Goal: Task Accomplishment & Management: Use online tool/utility

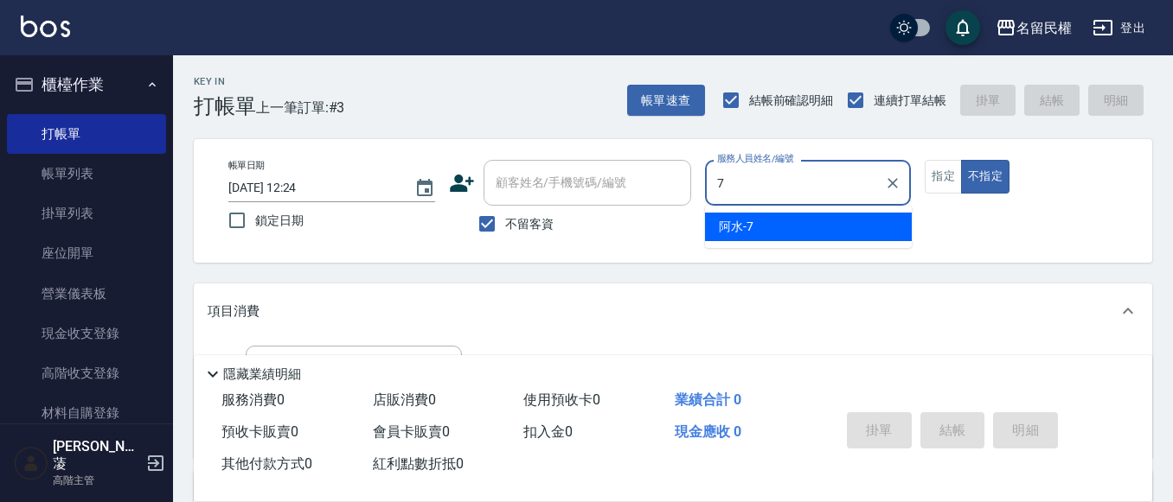
type input "阿水-7"
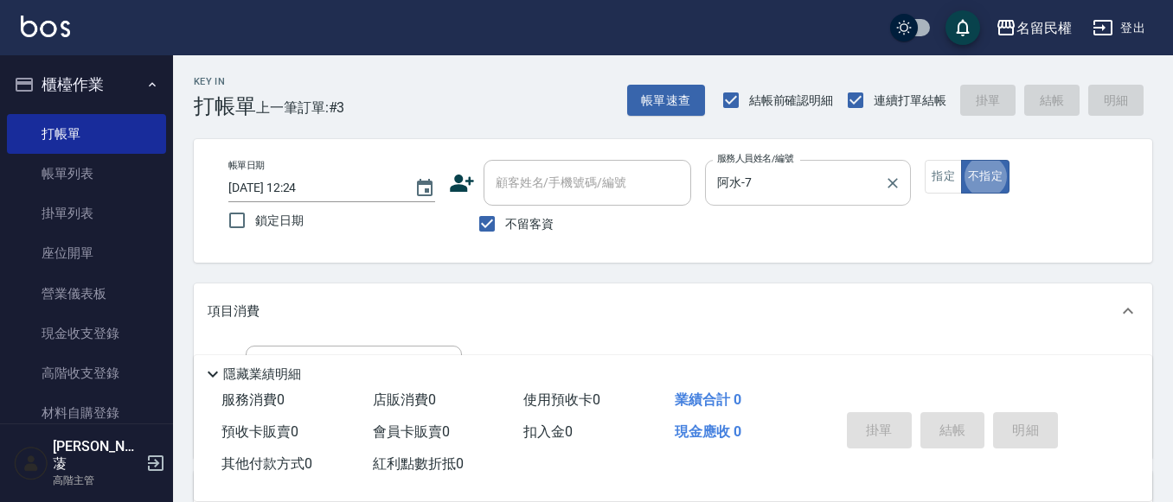
type button "false"
click at [944, 172] on button "指定" at bounding box center [943, 177] width 37 height 34
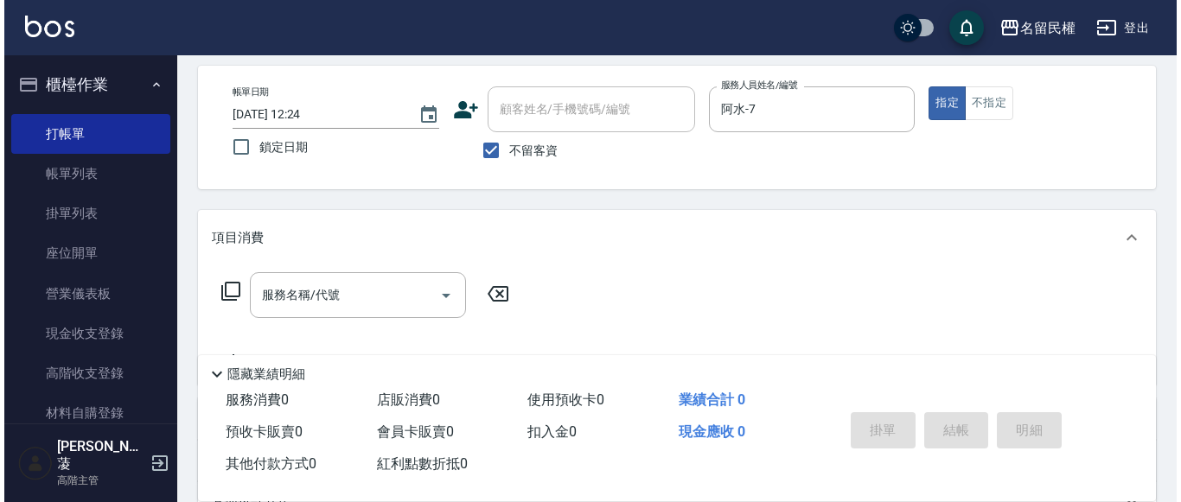
scroll to position [173, 0]
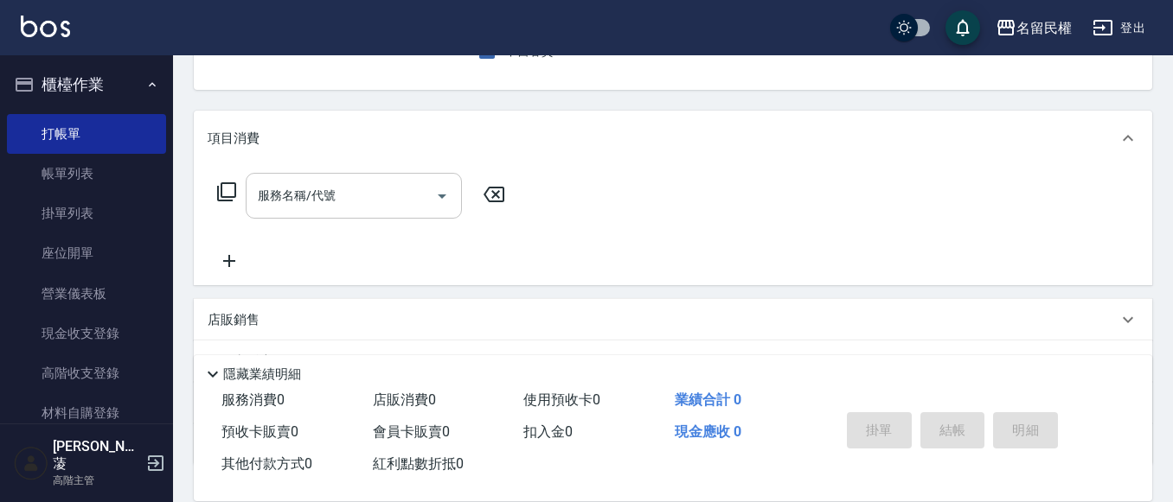
click at [366, 192] on input "服務名稱/代號" at bounding box center [340, 196] width 175 height 30
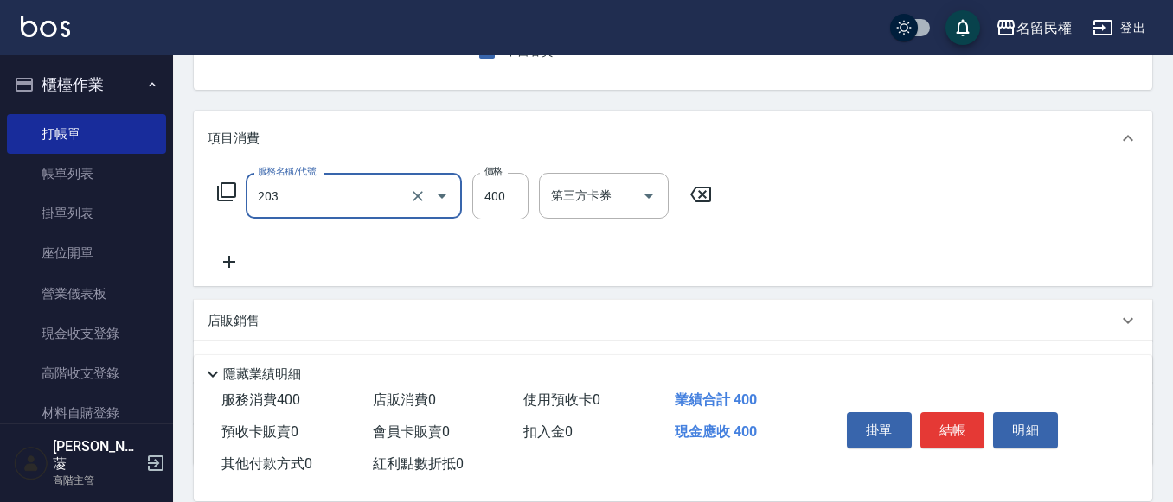
type input "指定單剪(203)"
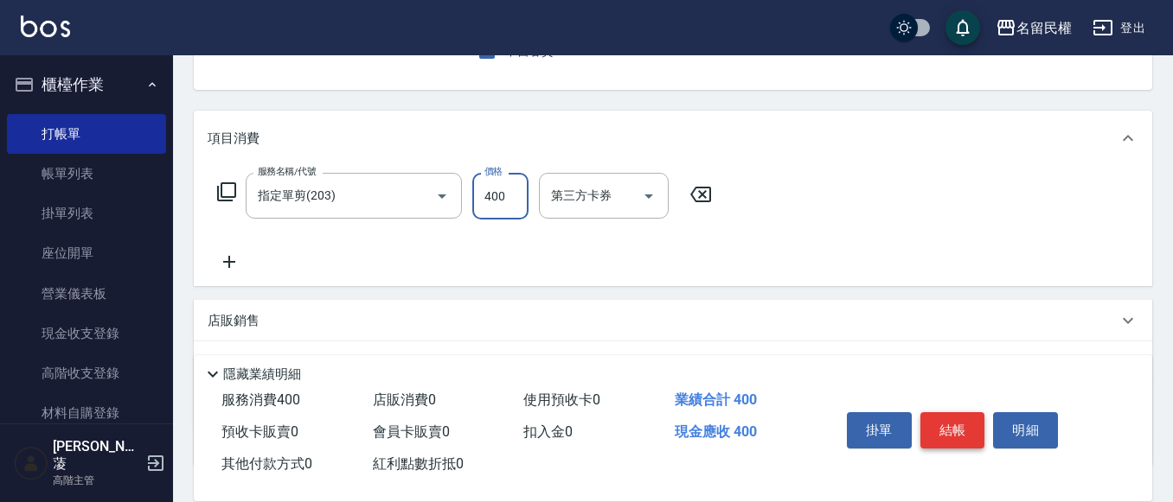
click at [942, 424] on button "結帳" at bounding box center [952, 431] width 65 height 36
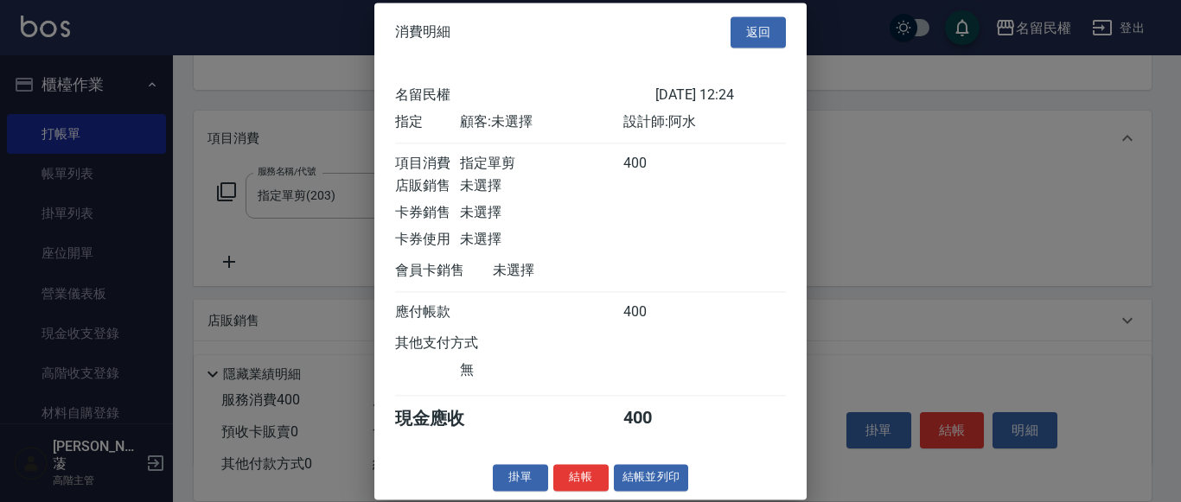
scroll to position [22, 0]
click at [567, 482] on button "結帳" at bounding box center [581, 477] width 55 height 27
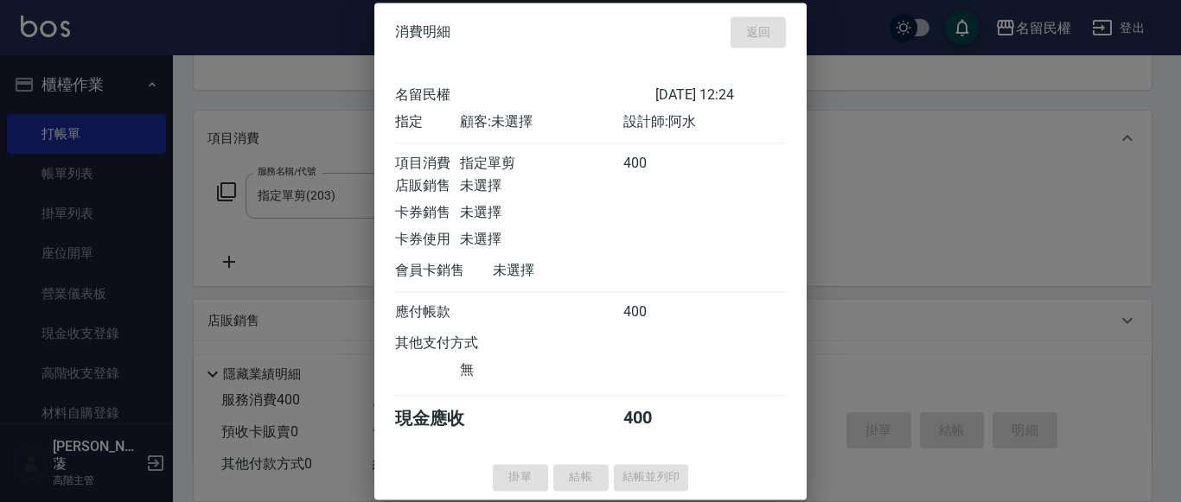
type input "[DATE] 13:26"
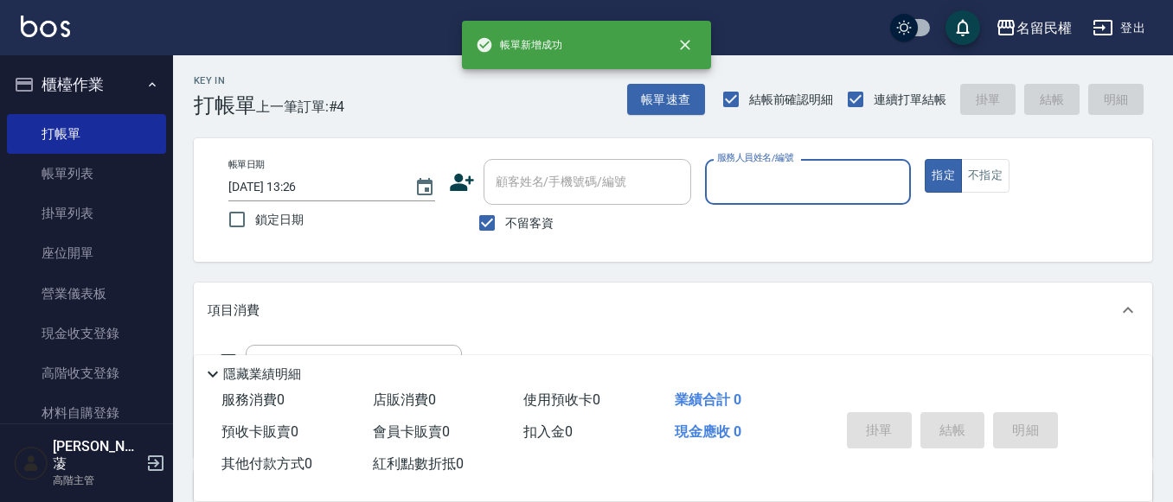
scroll to position [0, 0]
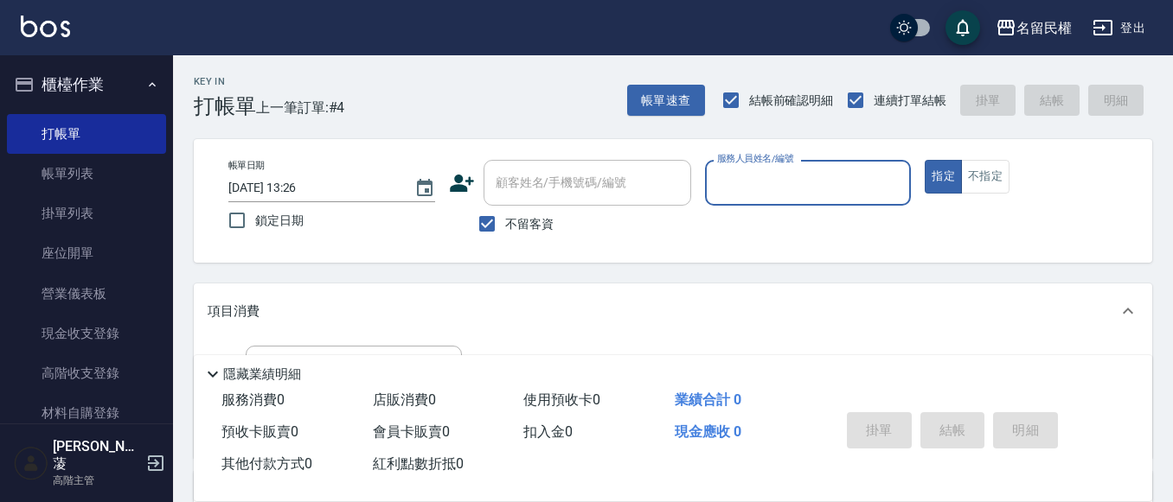
click at [776, 186] on input "服務人員姓名/編號" at bounding box center [808, 183] width 191 height 30
type input "阿水-7"
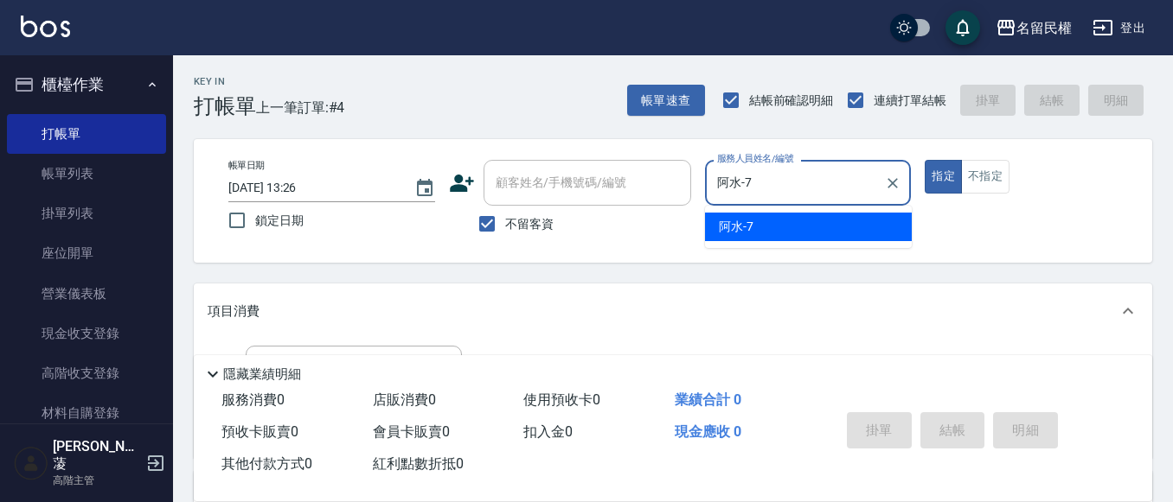
type button "true"
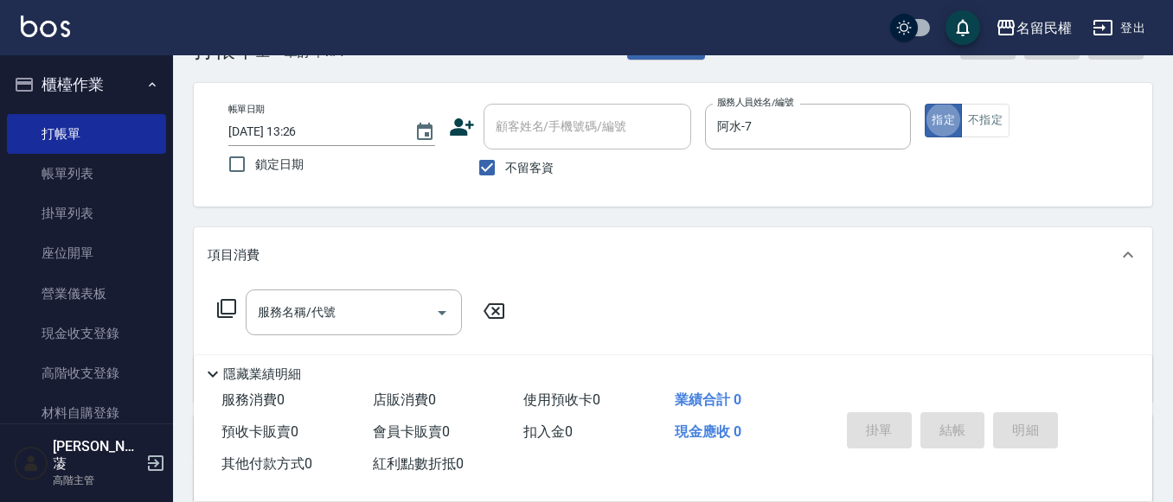
scroll to position [86, 0]
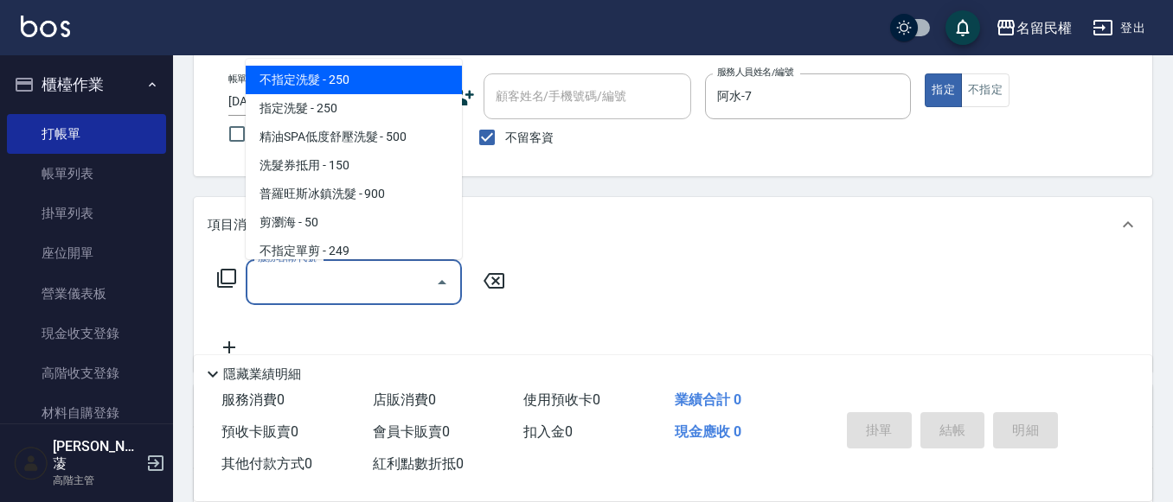
click at [296, 281] on input "服務名稱/代號" at bounding box center [340, 282] width 175 height 30
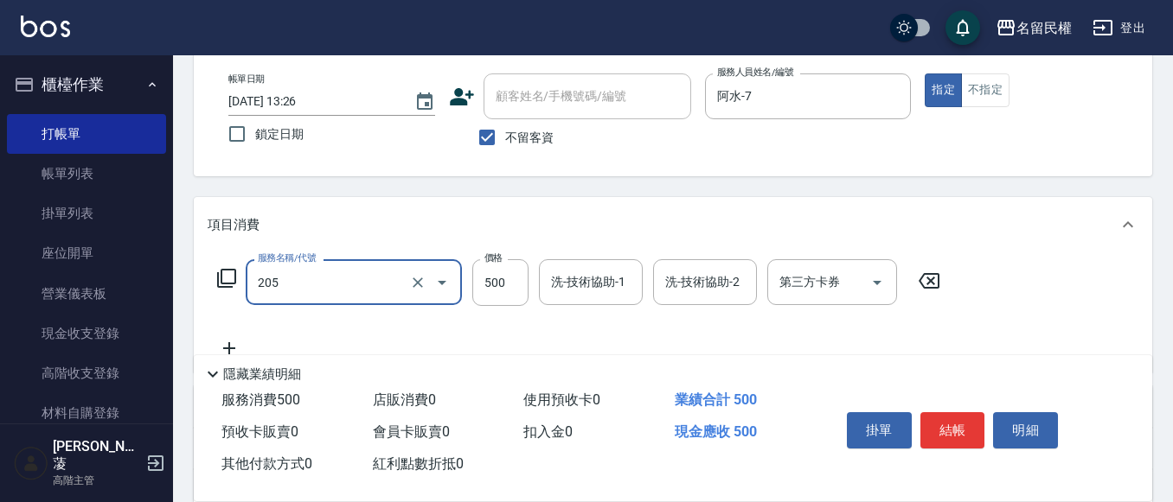
type input "指定洗剪(205)"
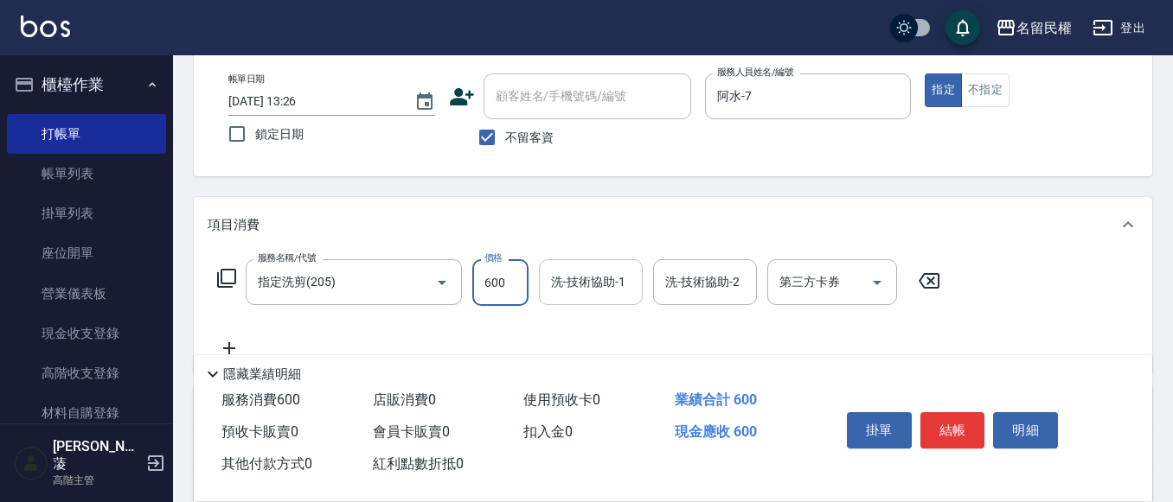
type input "600"
click at [609, 282] on input "洗-技術協助-1" at bounding box center [591, 282] width 88 height 30
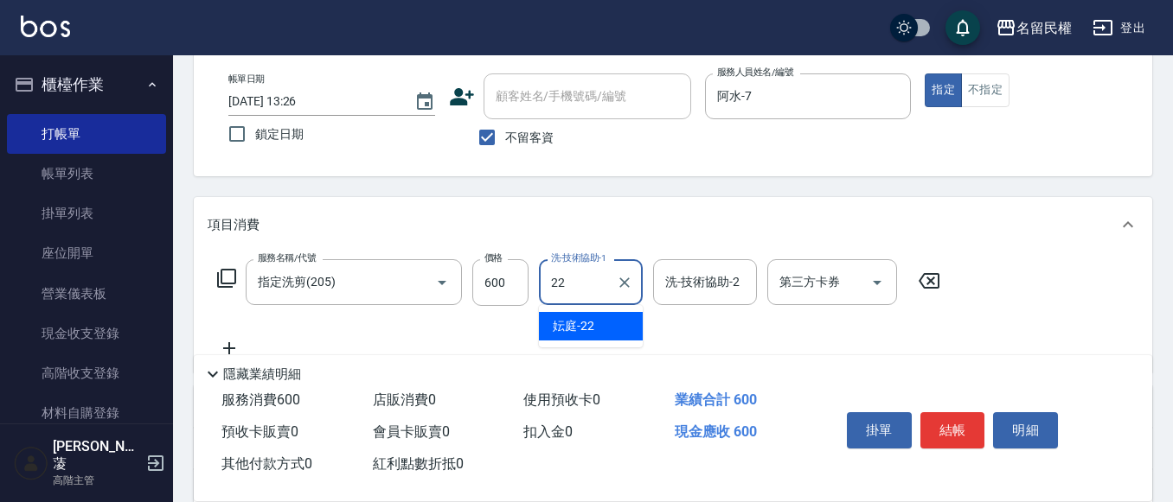
type input "妘庭-22"
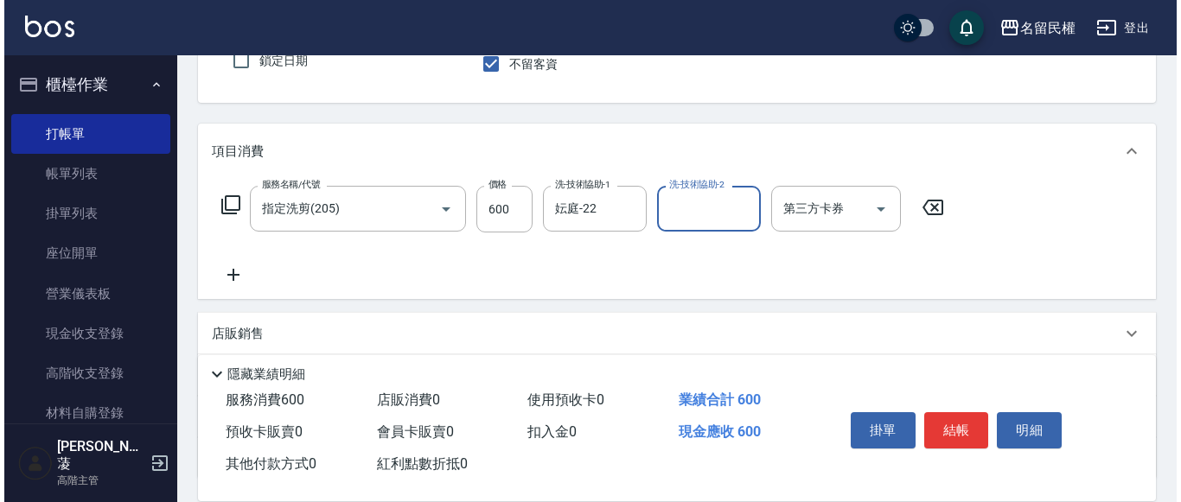
scroll to position [259, 0]
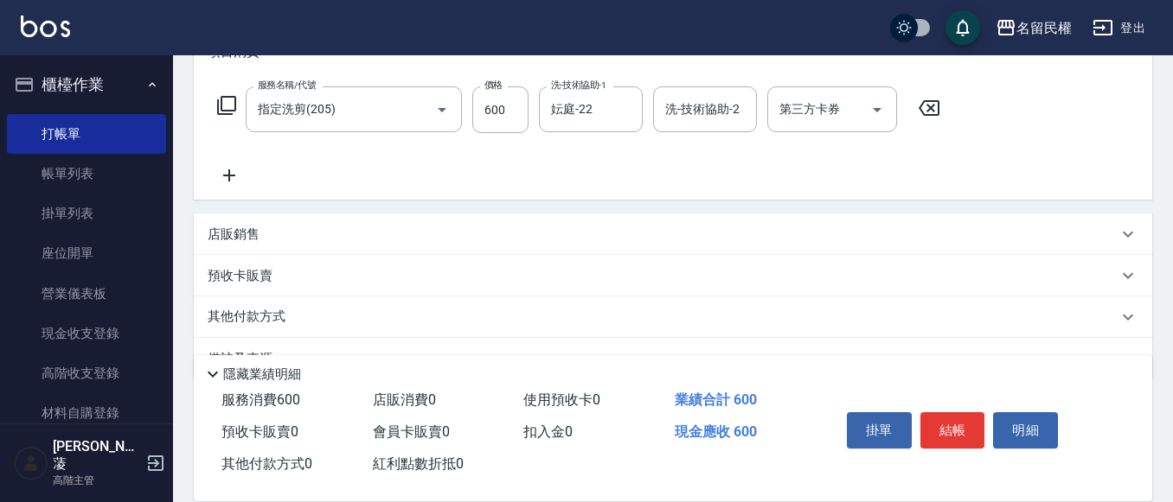
click at [237, 175] on icon at bounding box center [229, 175] width 43 height 21
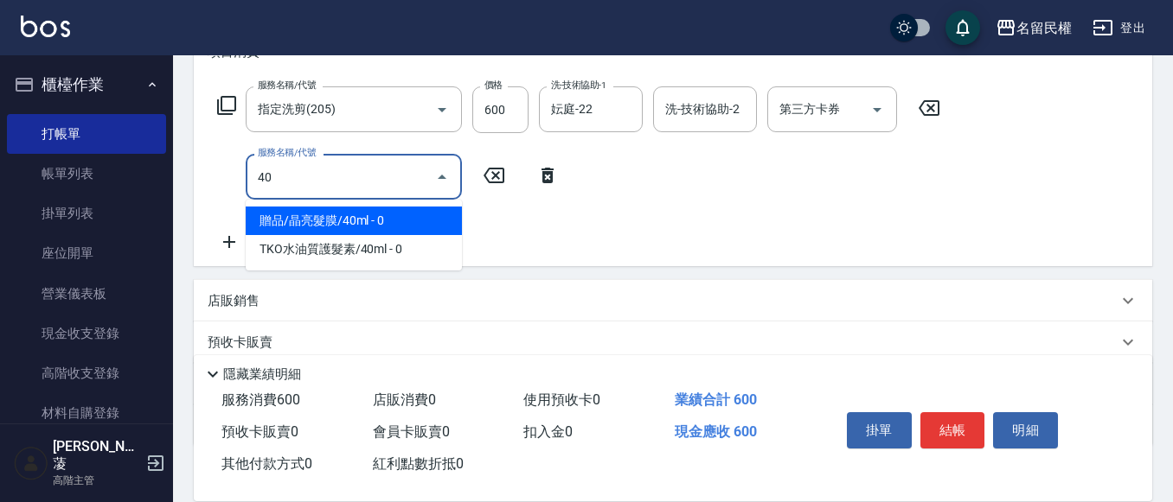
type input "4"
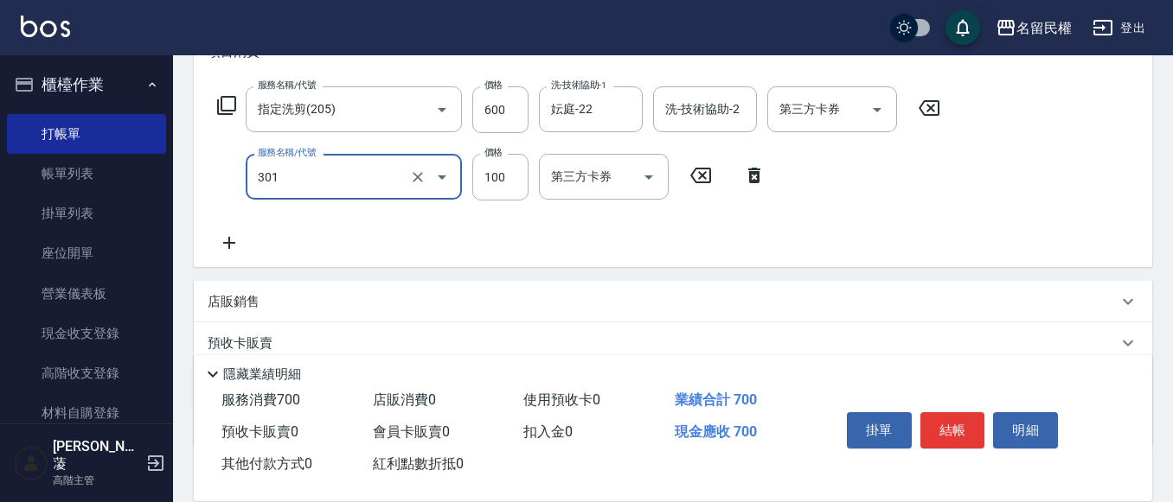
type input "補燙(301)"
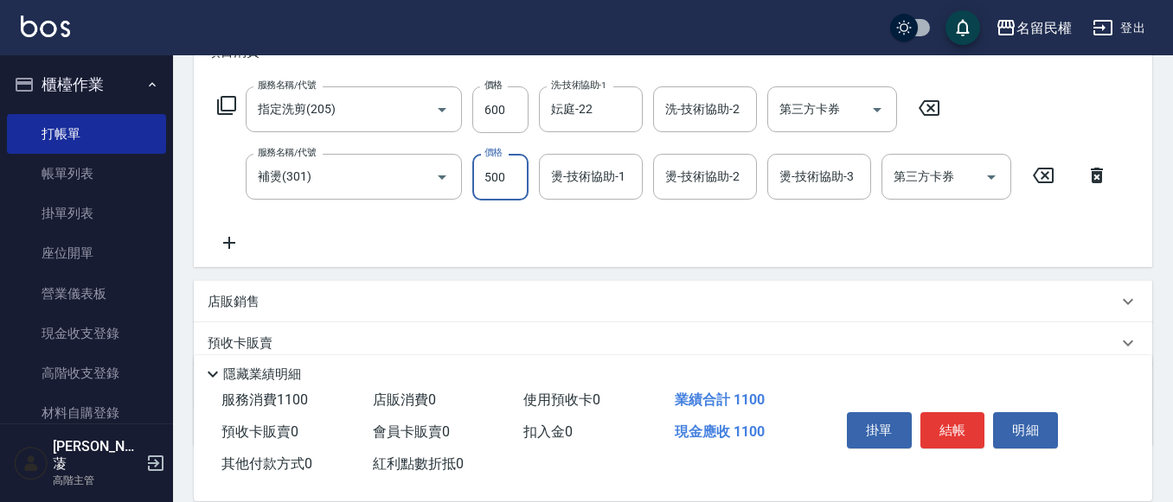
type input "500"
click at [594, 176] on input "燙-技術協助-1" at bounding box center [591, 177] width 88 height 30
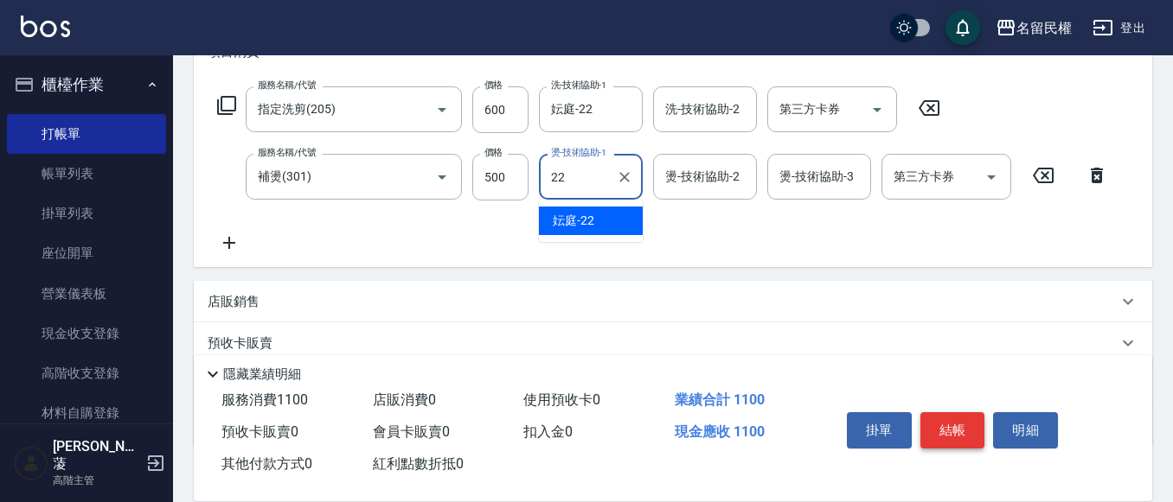
type input "妘庭-22"
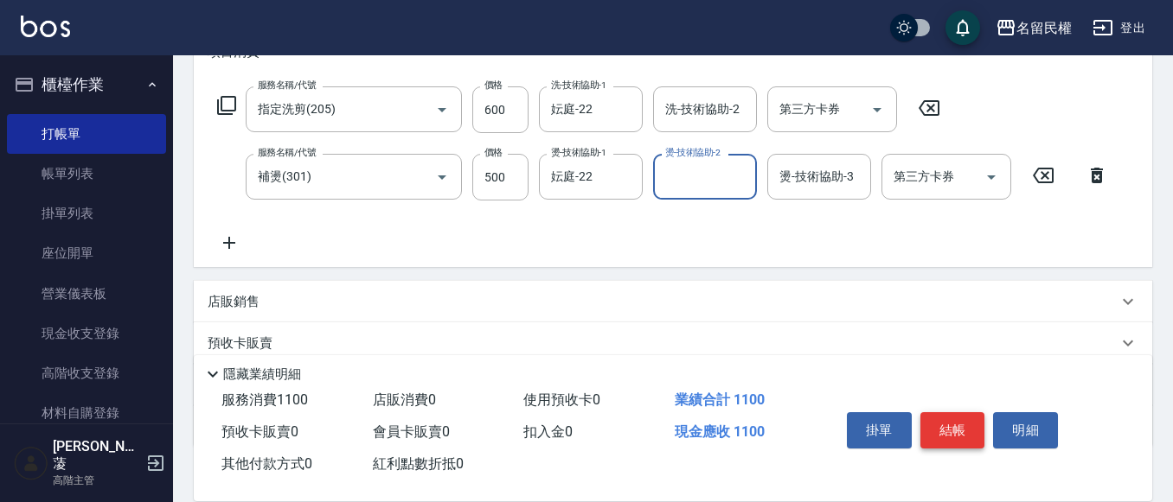
click at [960, 413] on button "結帳" at bounding box center [952, 431] width 65 height 36
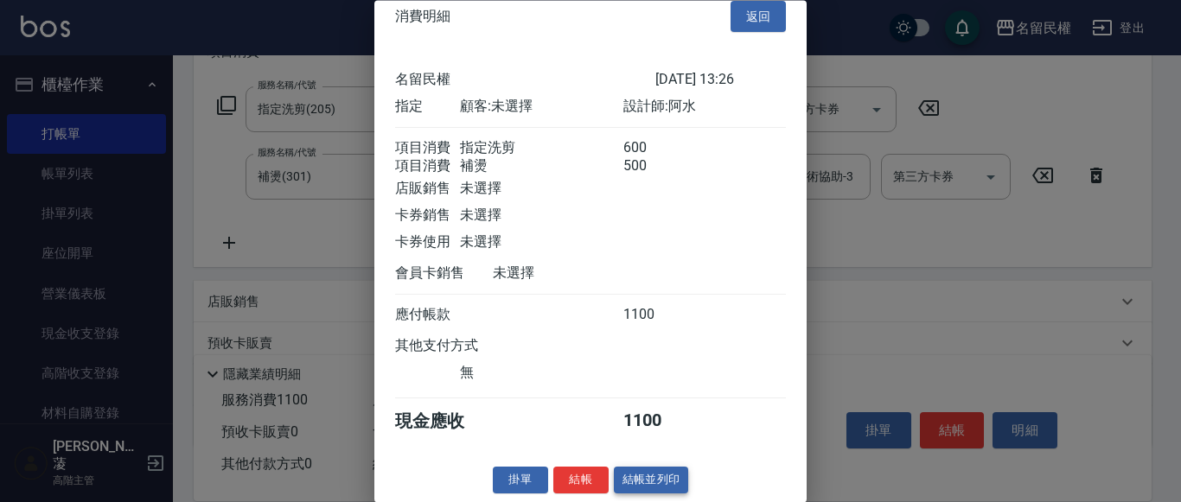
scroll to position [43, 0]
click at [572, 476] on button "結帳" at bounding box center [581, 481] width 55 height 27
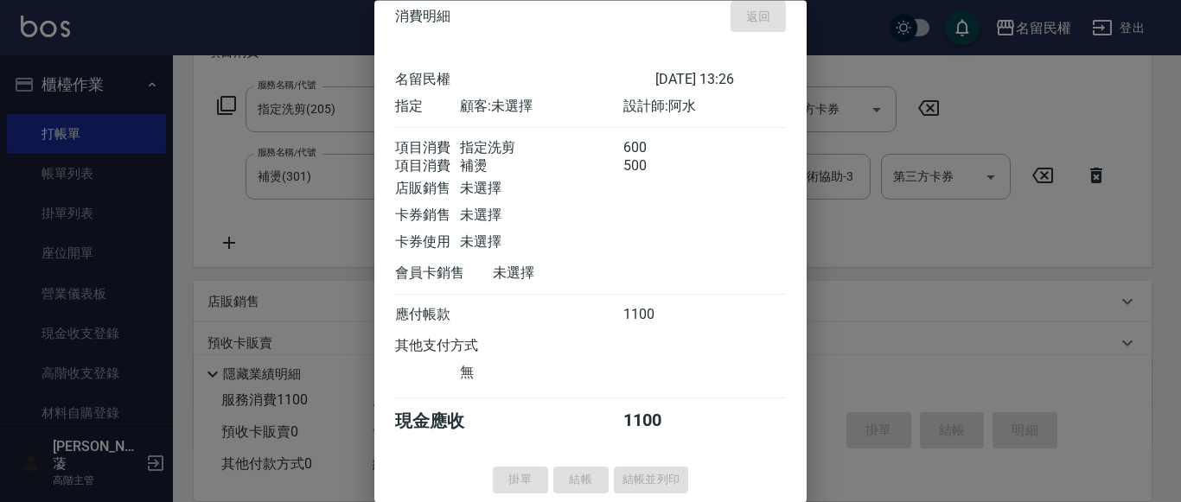
type input "[DATE] 13:27"
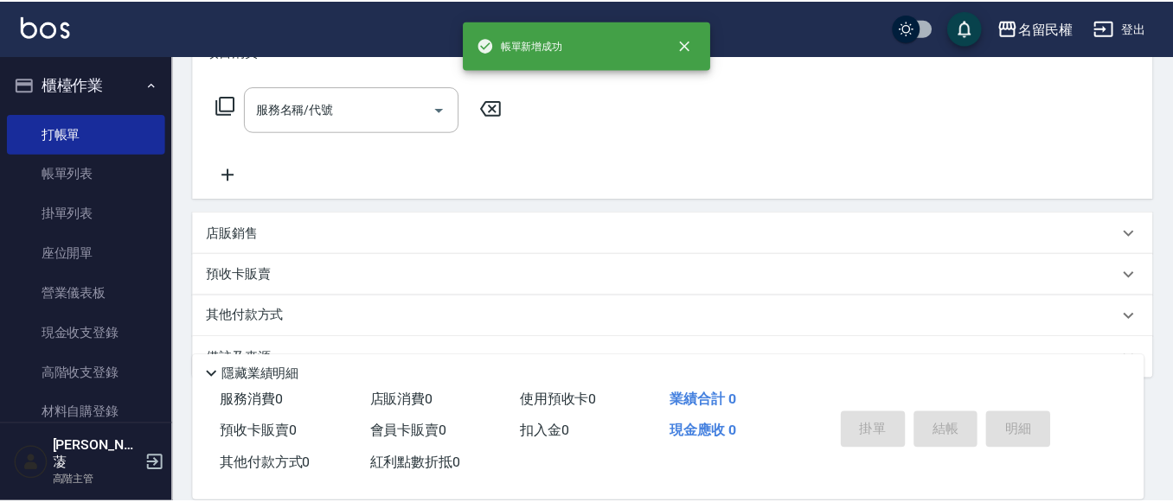
scroll to position [0, 0]
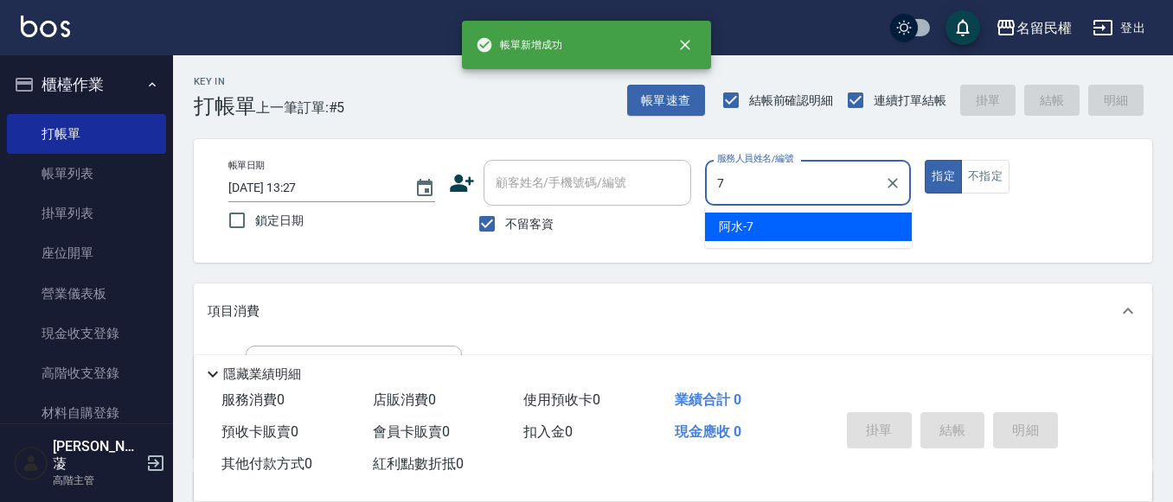
type input "阿水-7"
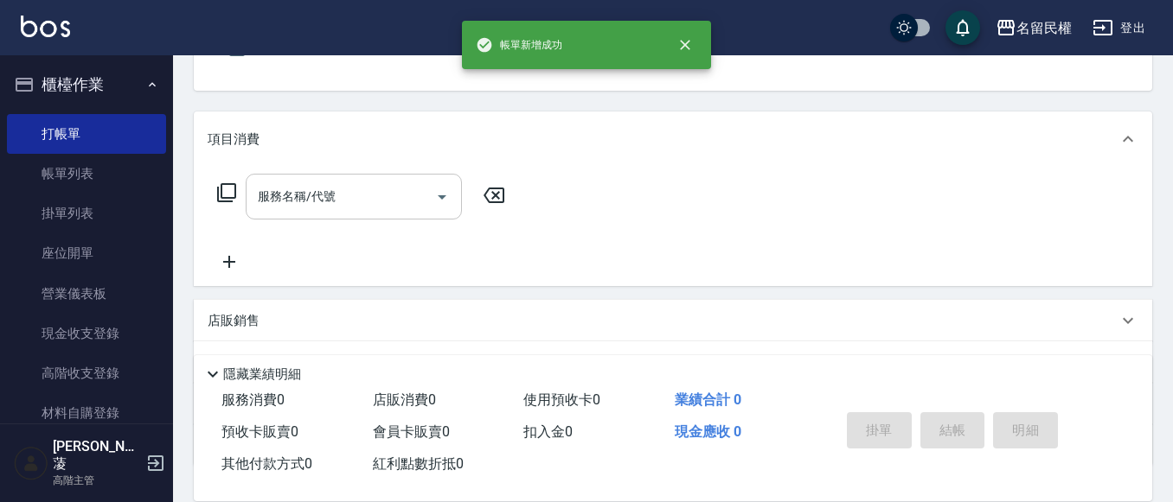
scroll to position [173, 0]
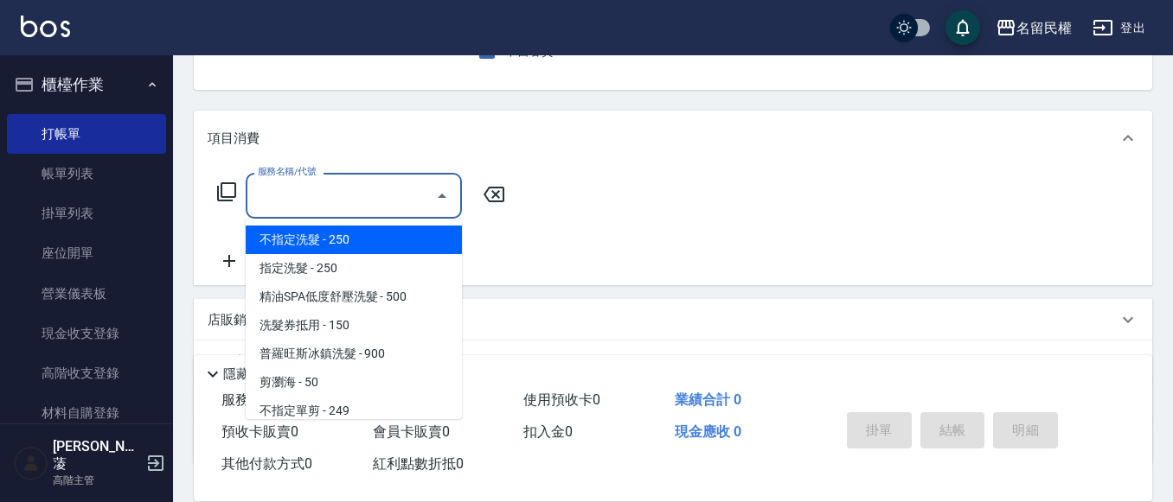
click at [316, 198] on input "服務名稱/代號" at bounding box center [340, 196] width 175 height 30
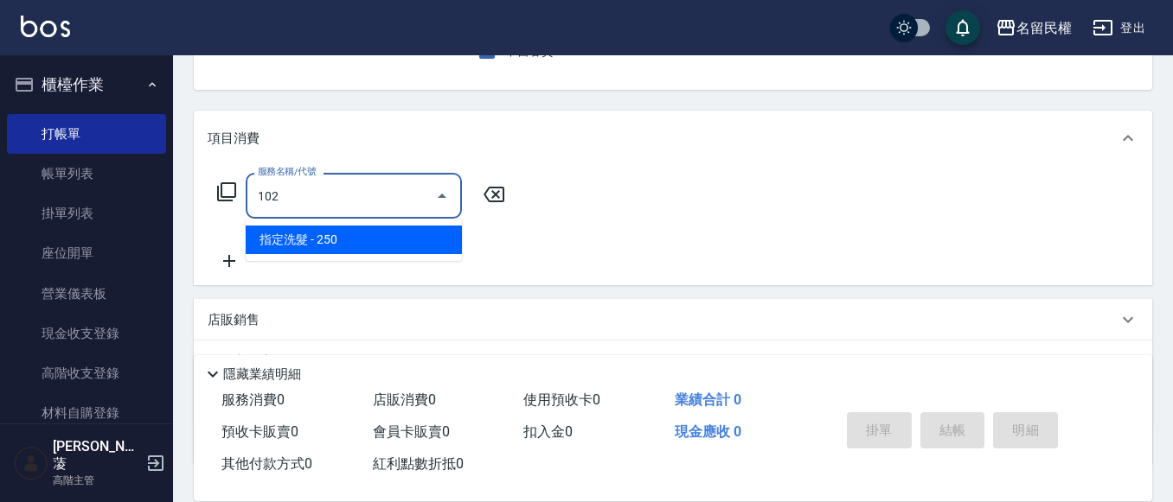
type input "指定洗髮(102)"
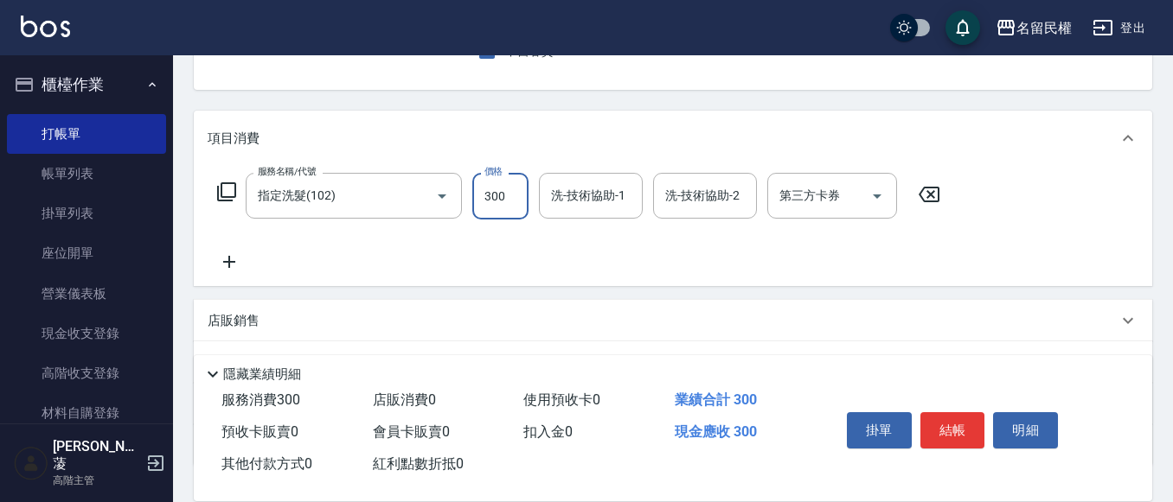
type input "300"
click at [572, 198] on input "洗-技術協助-1" at bounding box center [591, 196] width 88 height 30
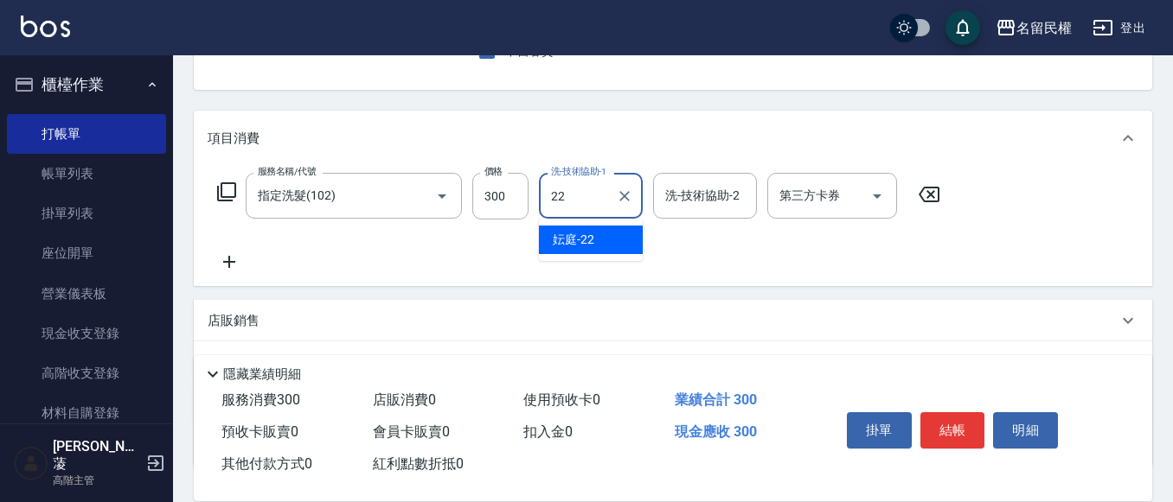
type input "妘庭-22"
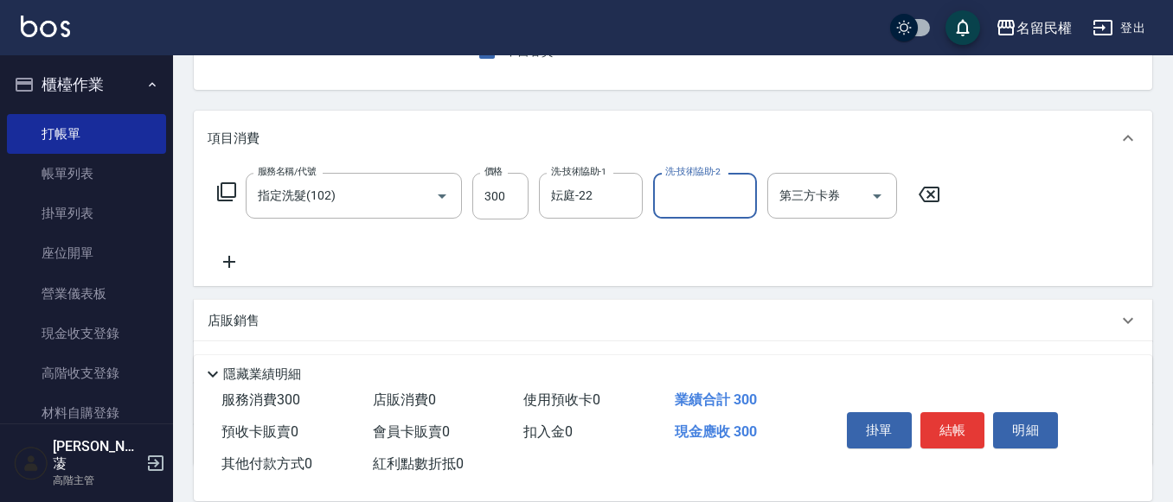
click at [233, 258] on icon at bounding box center [229, 262] width 43 height 21
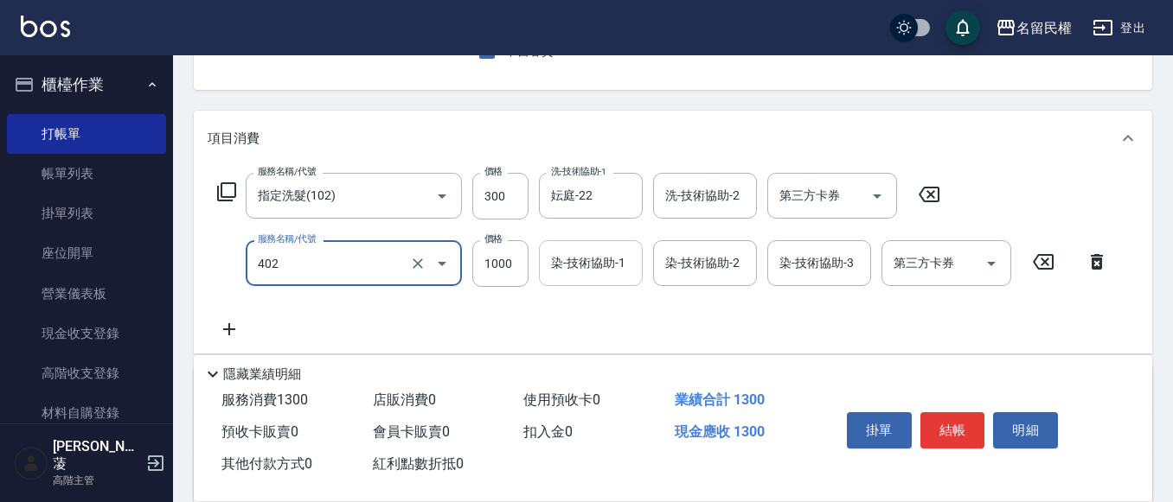
type input "染髮(402)"
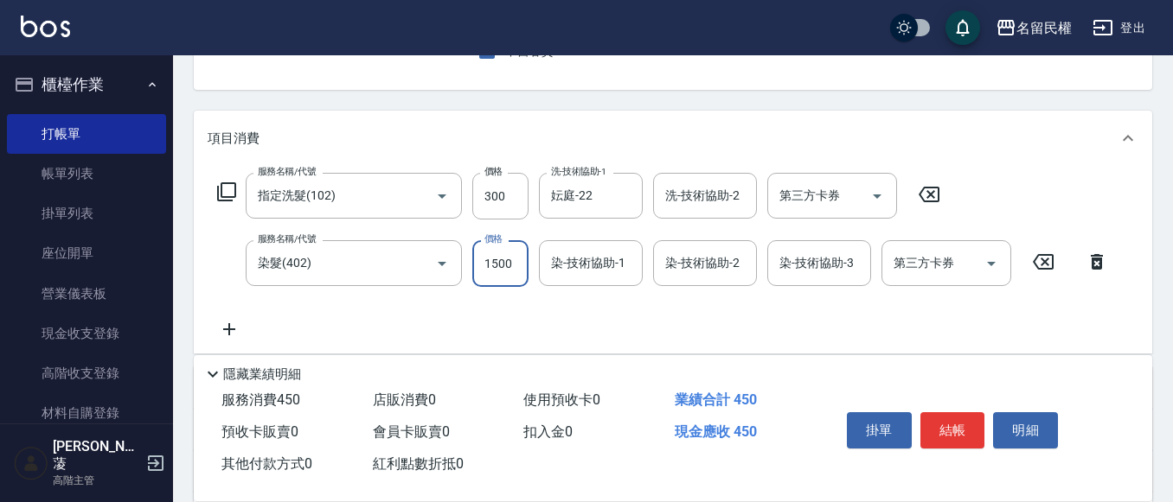
type input "1500"
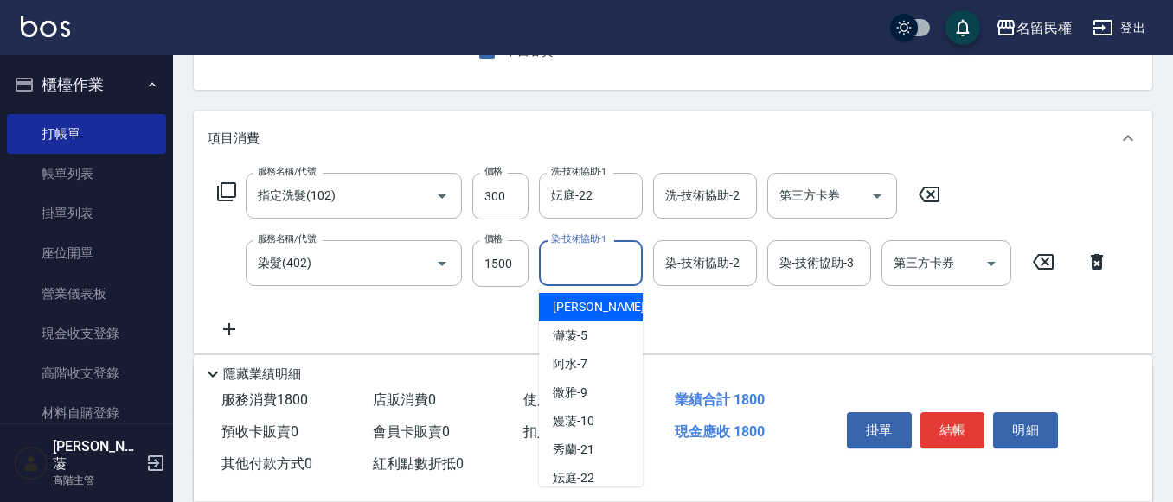
click at [580, 272] on input "染-技術協助-1" at bounding box center [591, 263] width 88 height 30
type input "妘庭-22"
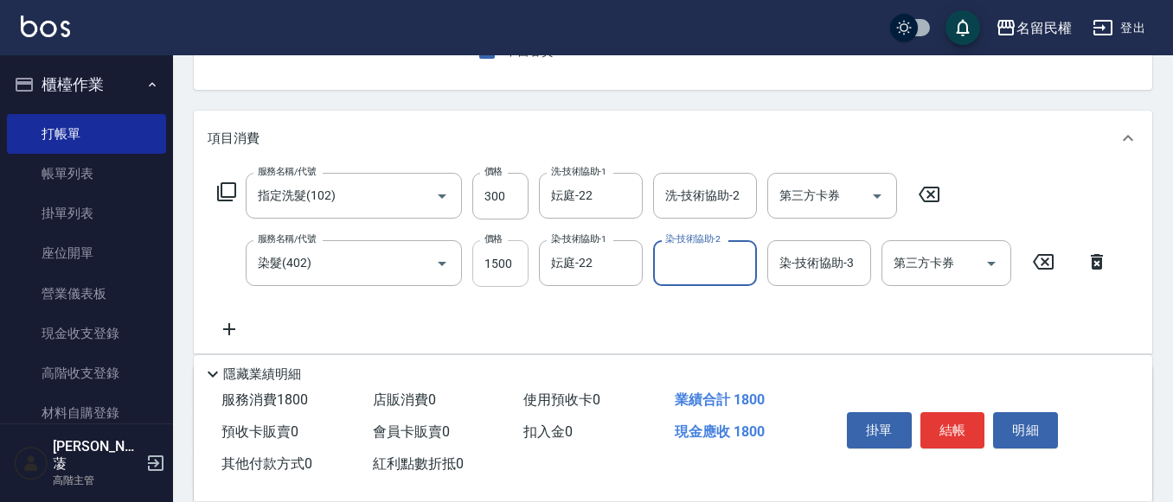
click at [495, 259] on input "1500" at bounding box center [500, 263] width 56 height 47
click at [502, 258] on input "2" at bounding box center [500, 263] width 56 height 47
type input "1800"
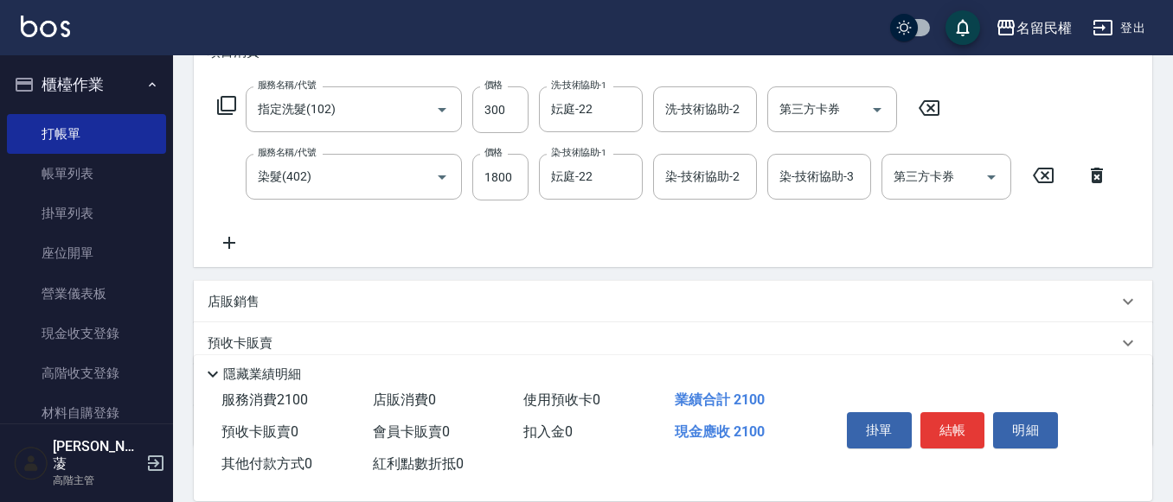
click at [234, 240] on icon at bounding box center [229, 243] width 43 height 21
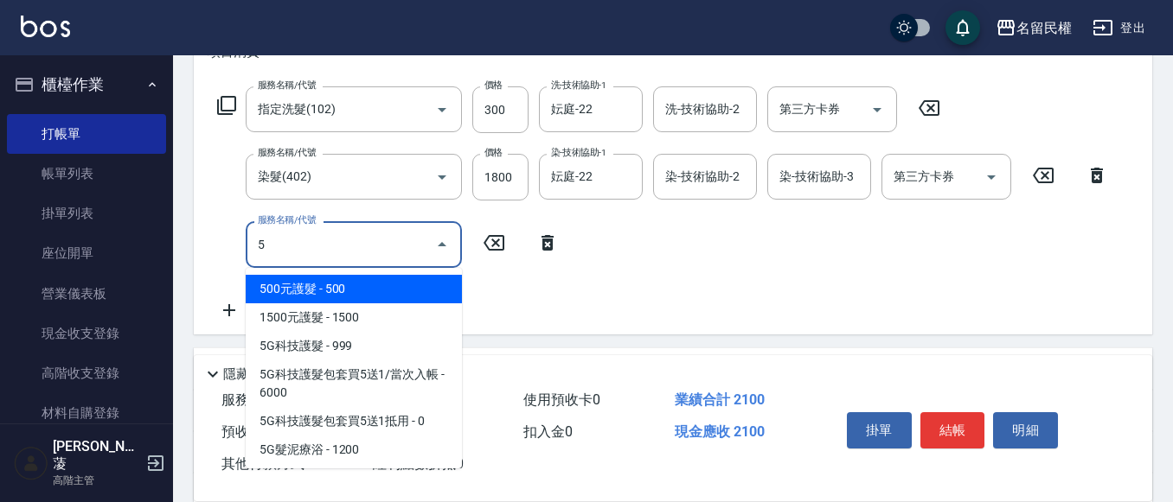
click at [395, 290] on span "500元護髮 - 500" at bounding box center [354, 289] width 216 height 29
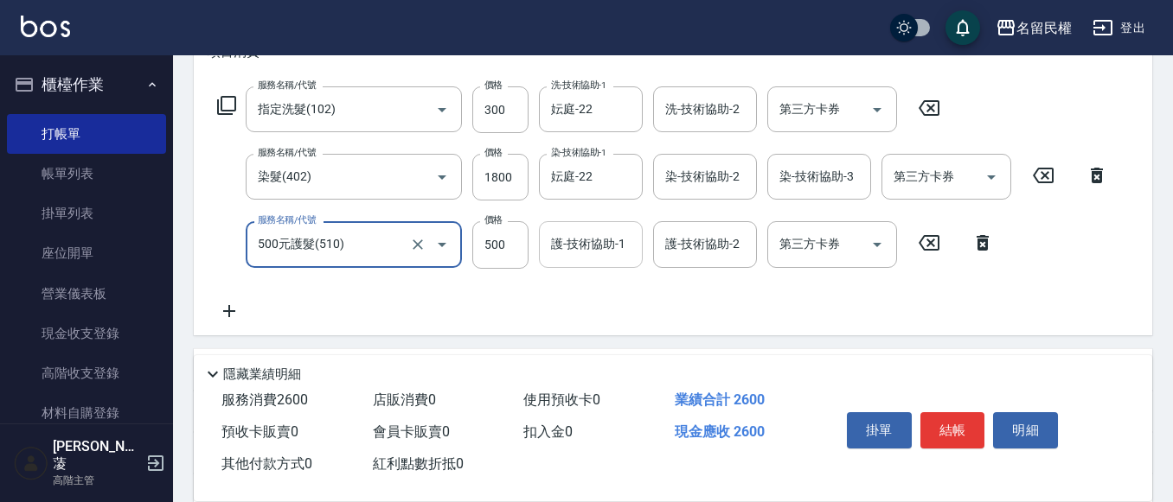
type input "500元護髮(510)"
click at [579, 240] on input "護-技術協助-1" at bounding box center [591, 244] width 88 height 30
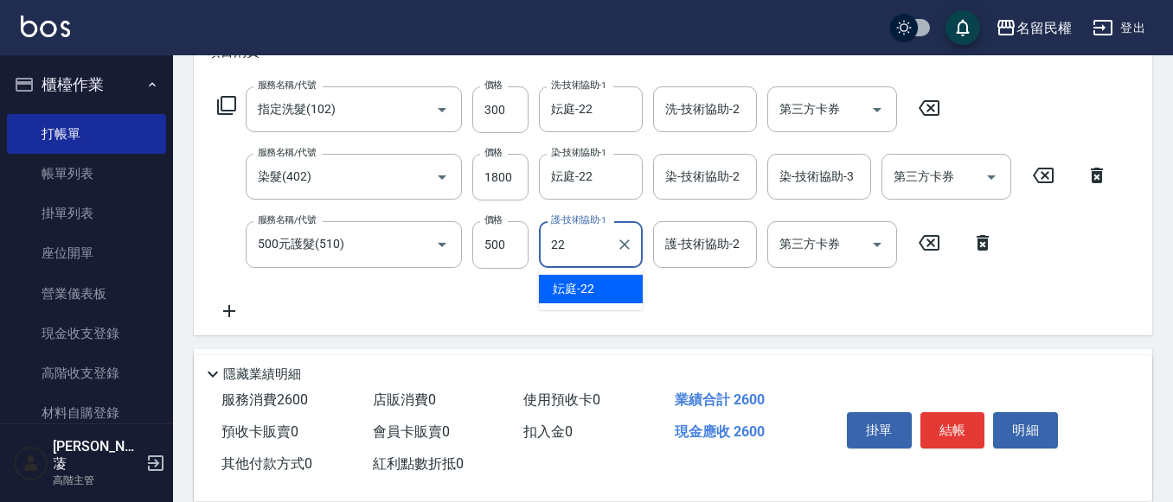
type input "妘庭-22"
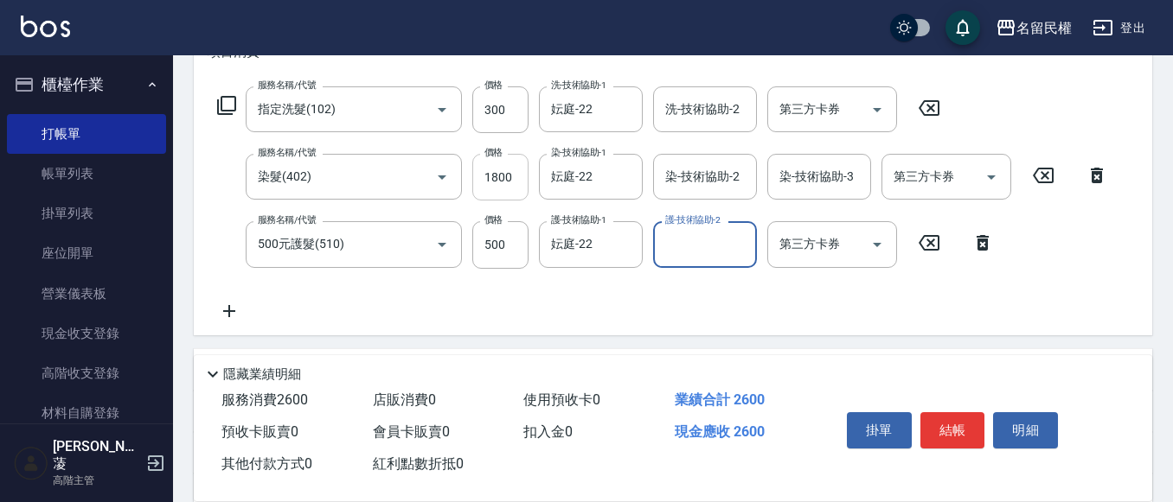
click at [517, 176] on input "1800" at bounding box center [500, 177] width 56 height 47
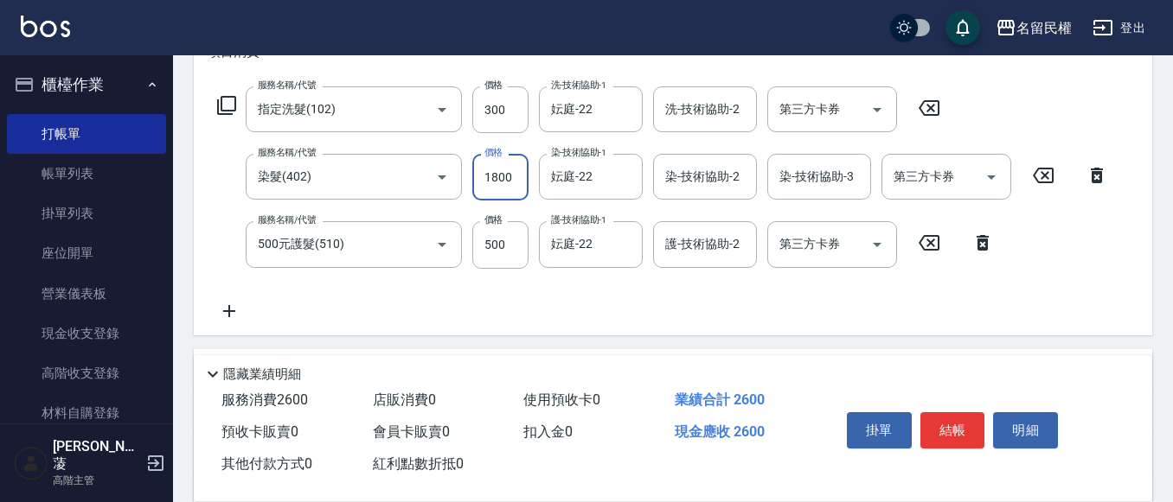
click at [517, 176] on input "1800" at bounding box center [500, 177] width 56 height 47
type input "2000"
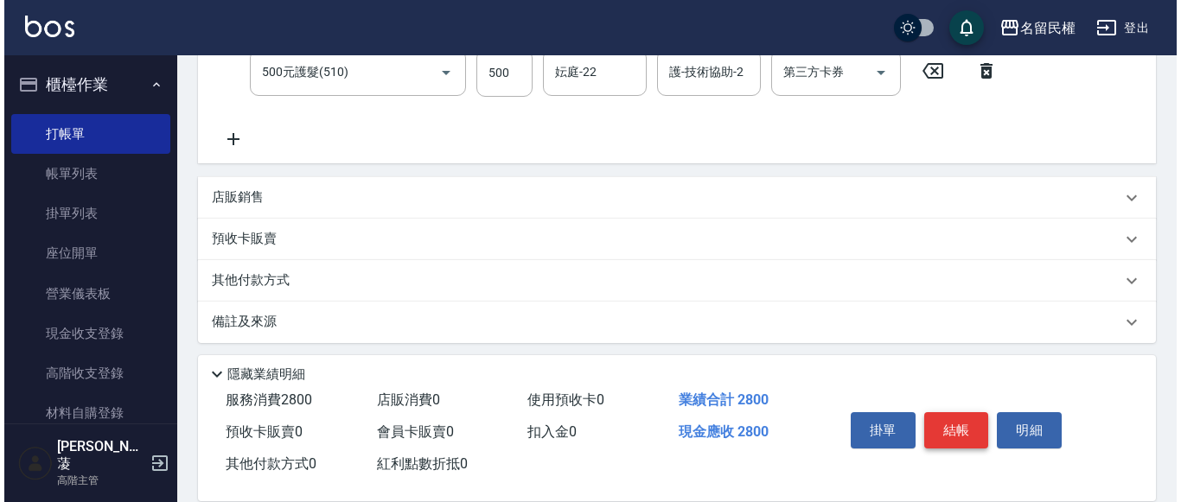
scroll to position [432, 0]
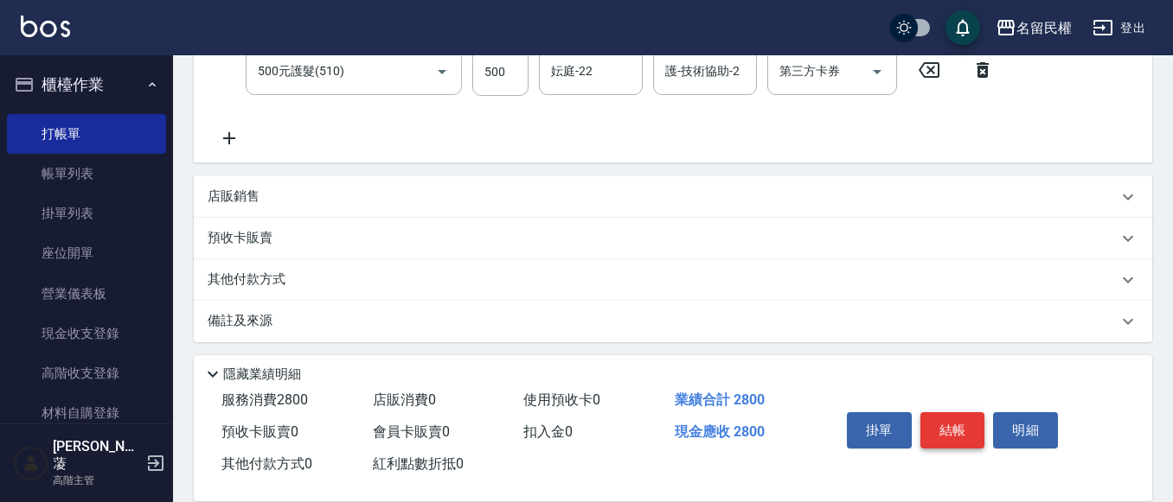
click at [938, 429] on button "結帳" at bounding box center [952, 431] width 65 height 36
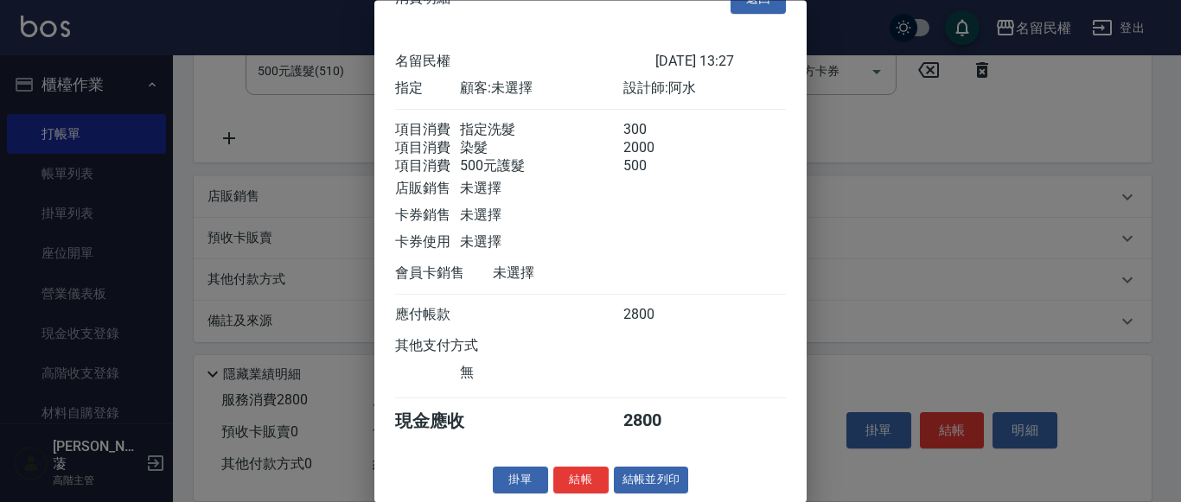
scroll to position [64, 0]
click at [592, 471] on button "結帳" at bounding box center [581, 481] width 55 height 27
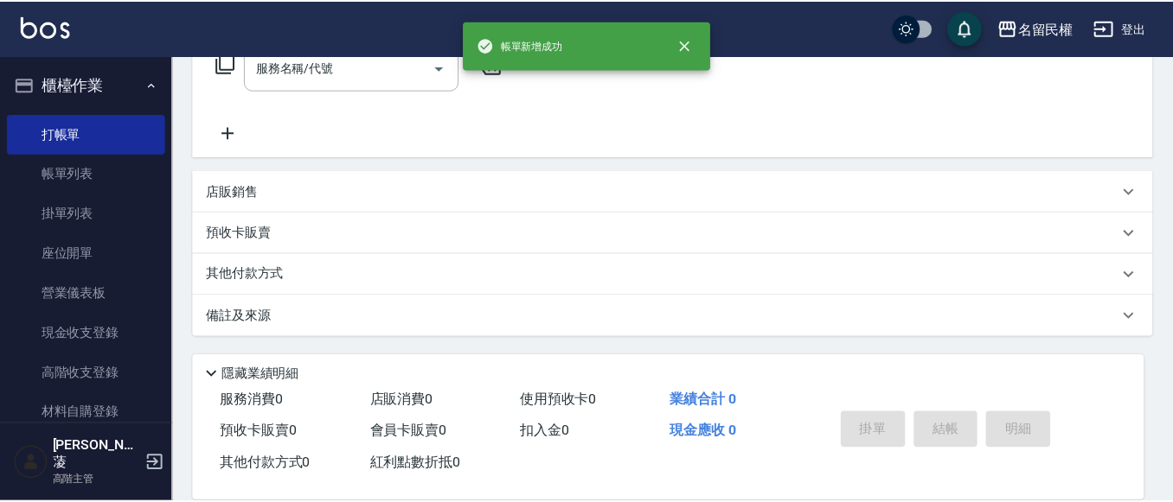
scroll to position [0, 0]
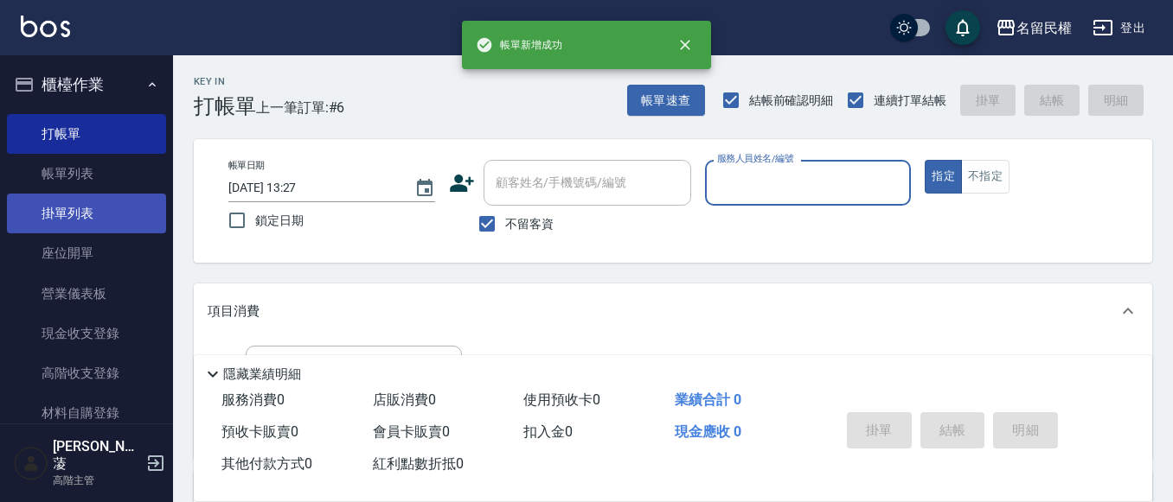
click at [111, 195] on link "掛單列表" at bounding box center [86, 214] width 159 height 40
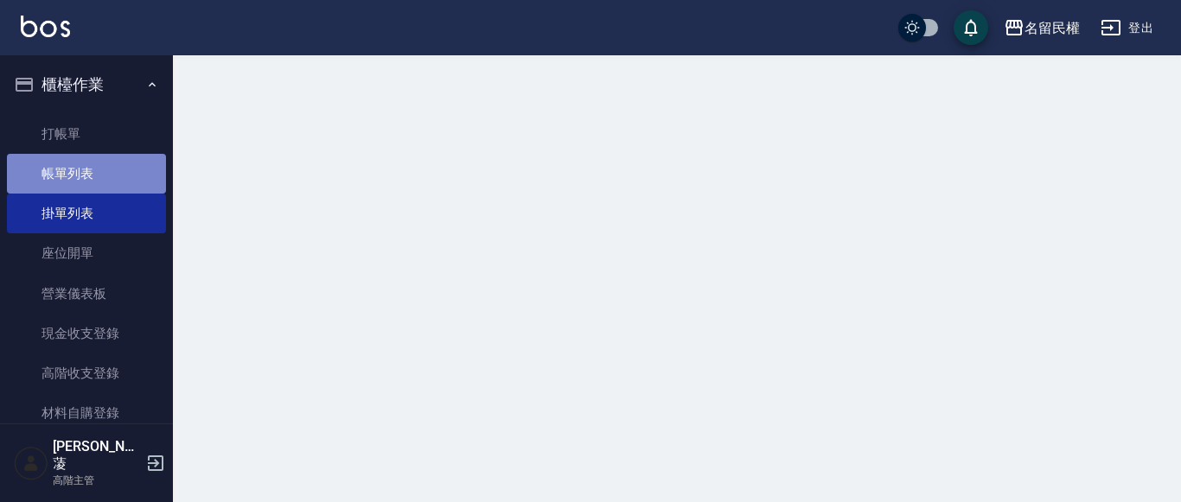
click at [106, 184] on link "帳單列表" at bounding box center [86, 174] width 159 height 40
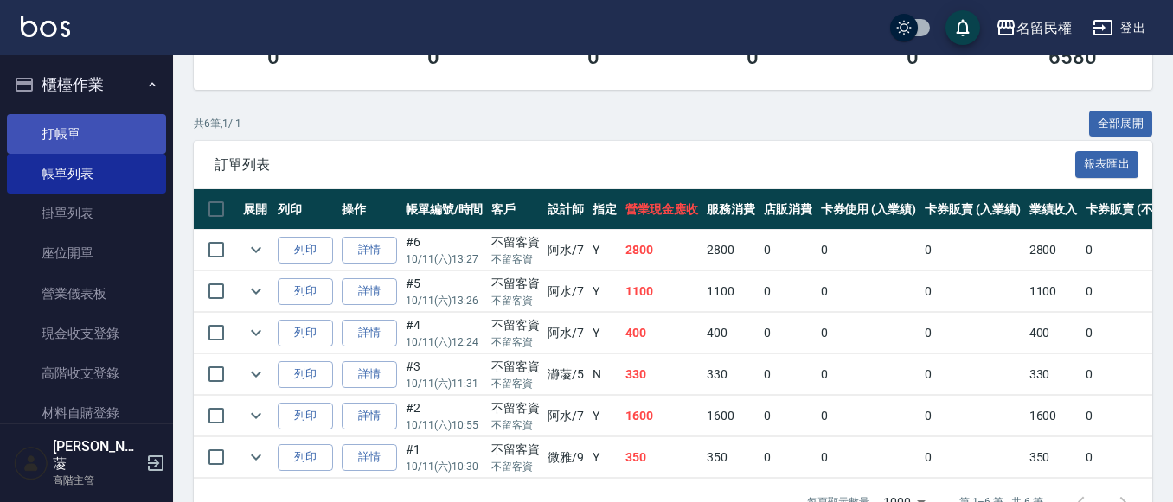
scroll to position [346, 0]
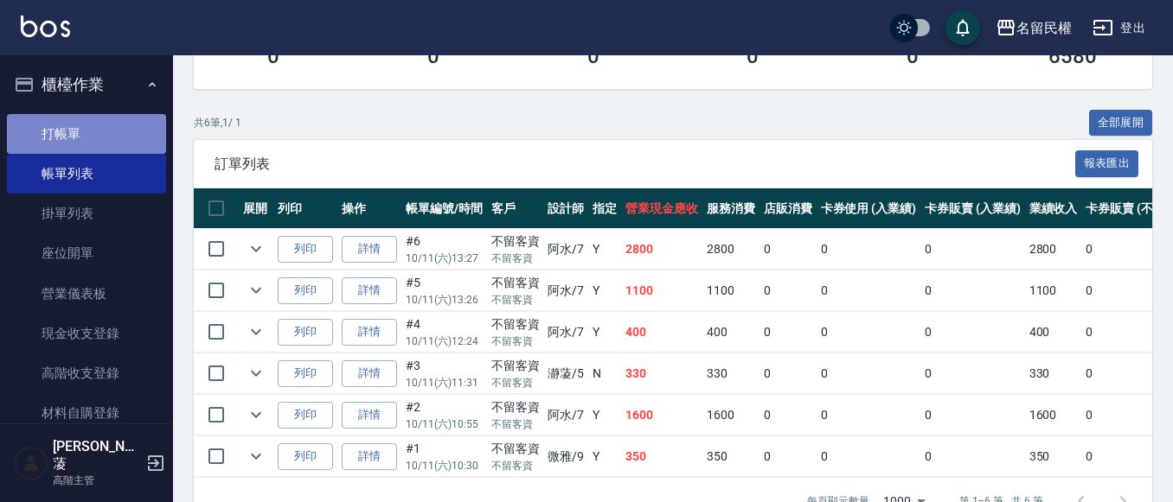
click at [130, 135] on link "打帳單" at bounding box center [86, 134] width 159 height 40
